Goal: Understand process/instructions: Learn how to perform a task or action

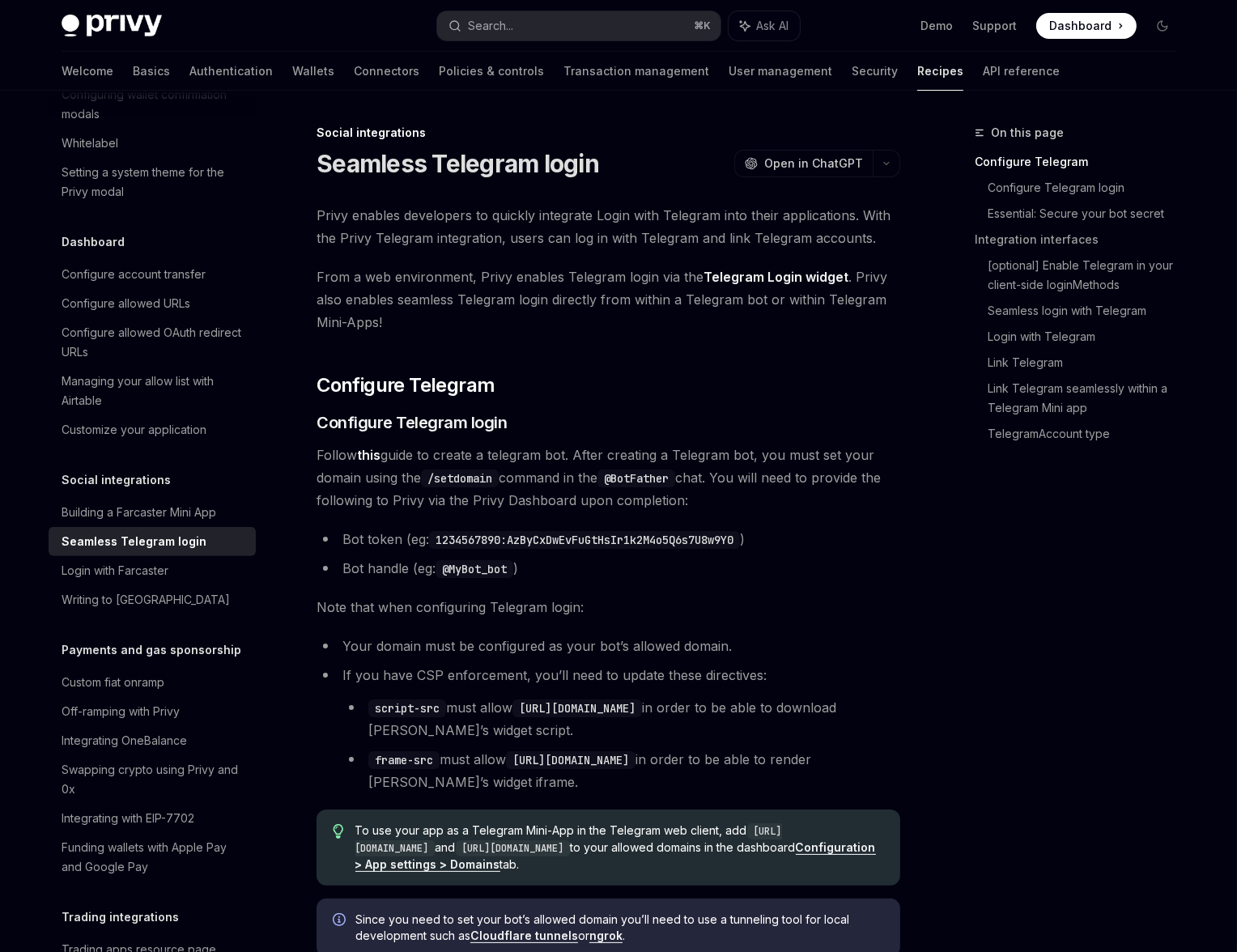
click at [791, 272] on link "Telegram Login widget" at bounding box center [776, 277] width 145 height 17
click at [608, 389] on h2 "​ Configure Telegram" at bounding box center [609, 386] width 584 height 26
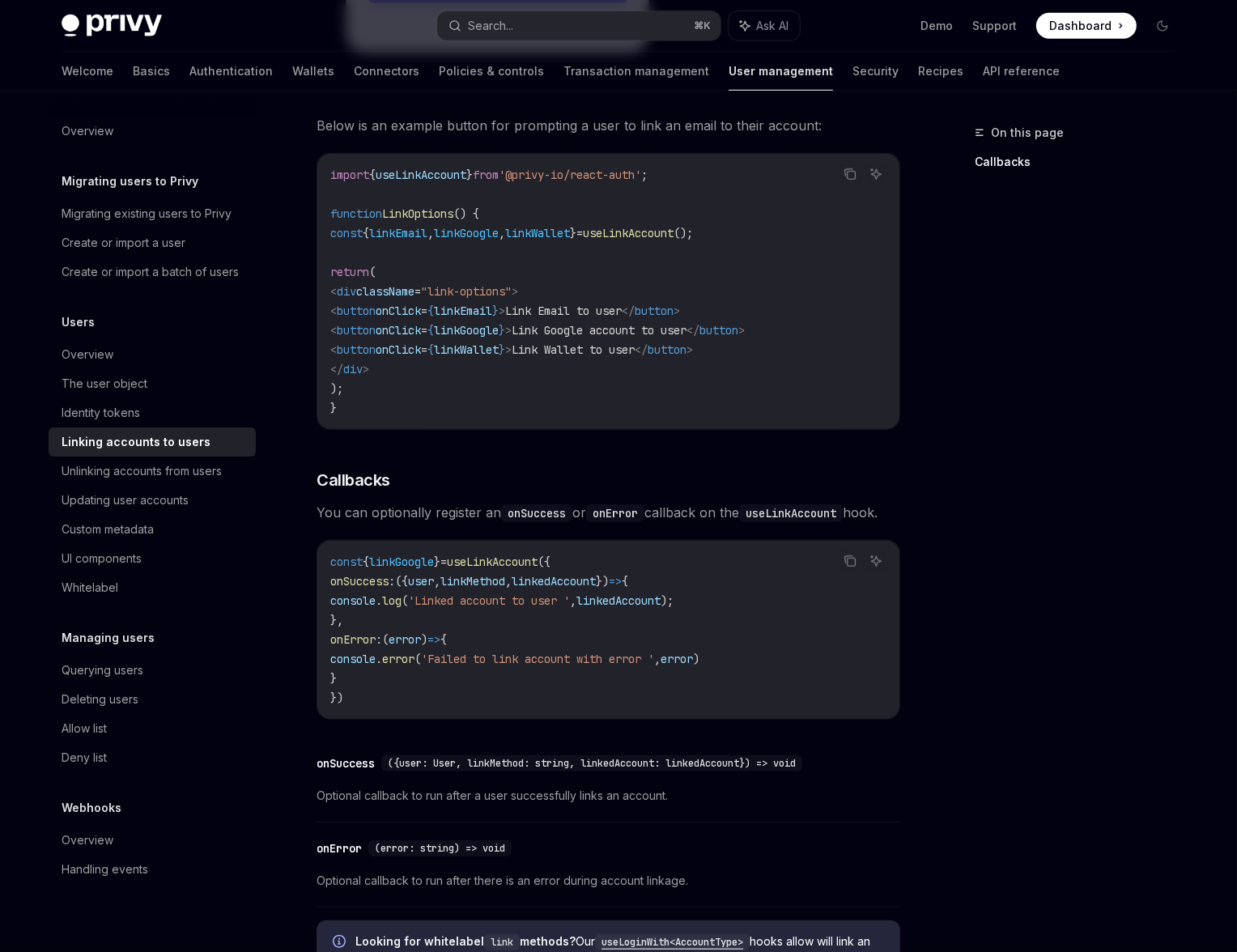
scroll to position [1455, 0]
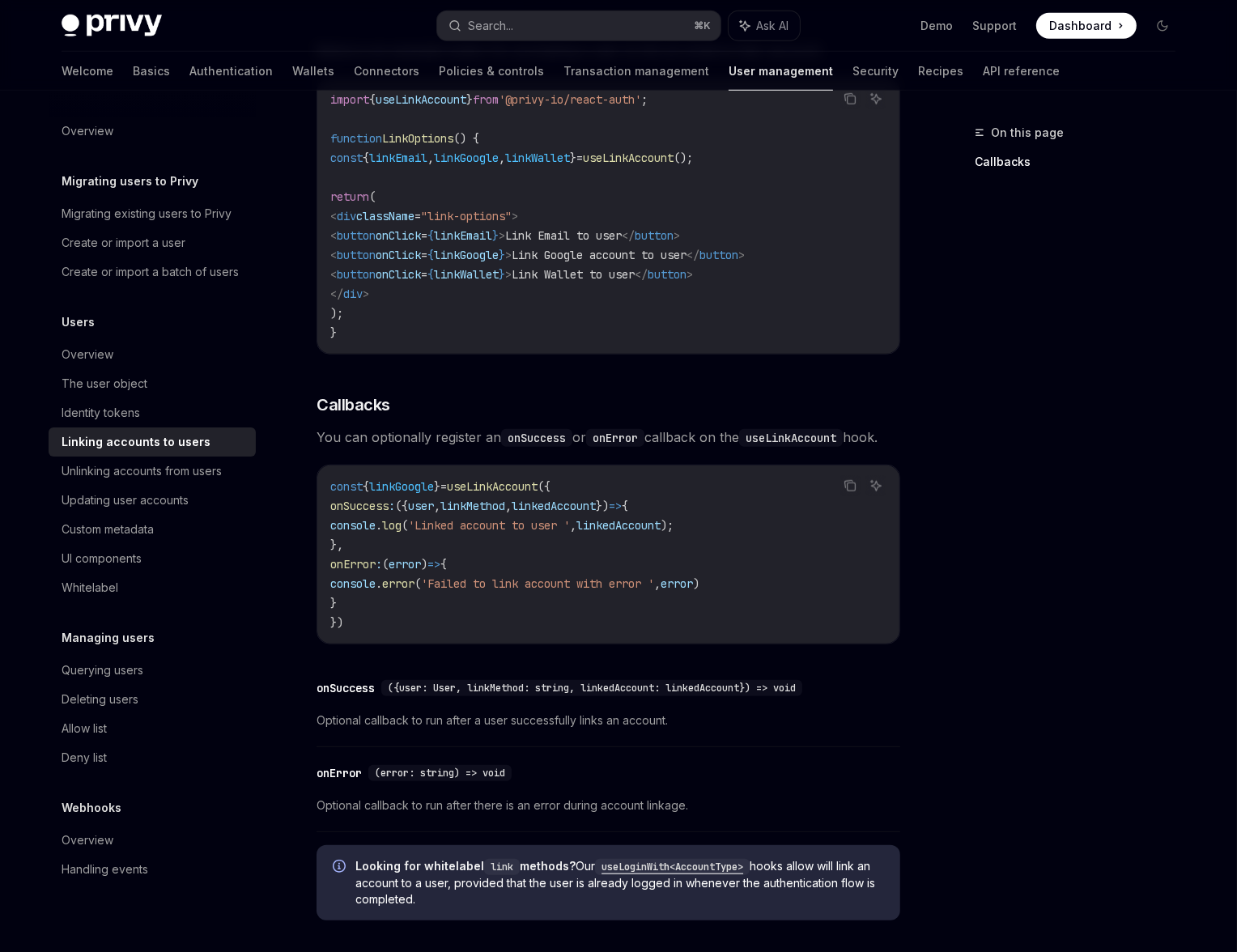
click at [660, 525] on span "linkedAccount" at bounding box center [619, 525] width 84 height 15
copy span "linkedAccount"
